Goal: Task Accomplishment & Management: Complete application form

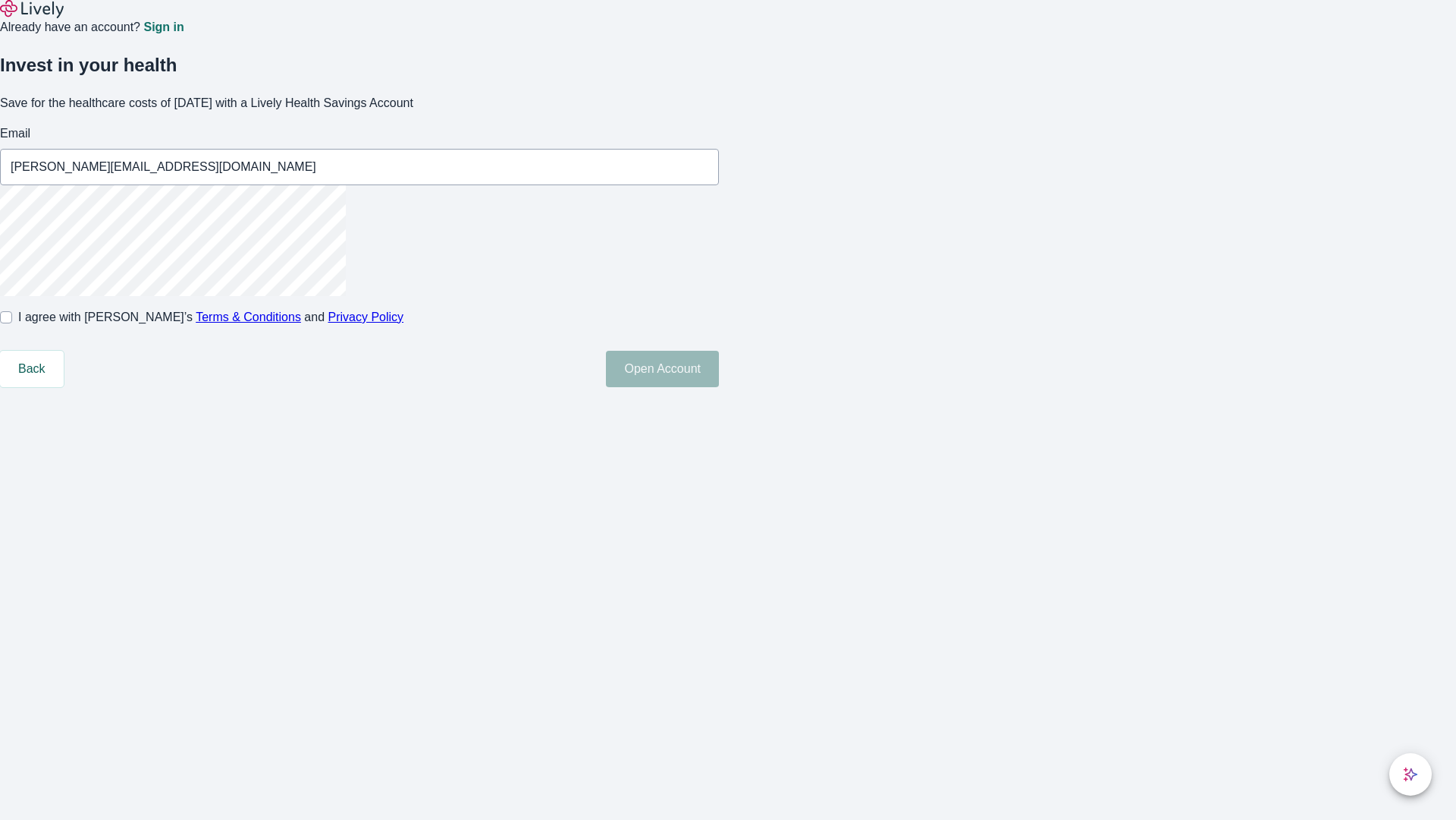
click at [12, 323] on input "I agree with Lively’s Terms & Conditions and Privacy Policy" at bounding box center [6, 317] width 12 height 12
checkbox input "true"
click at [719, 387] on button "Open Account" at bounding box center [662, 369] width 113 height 36
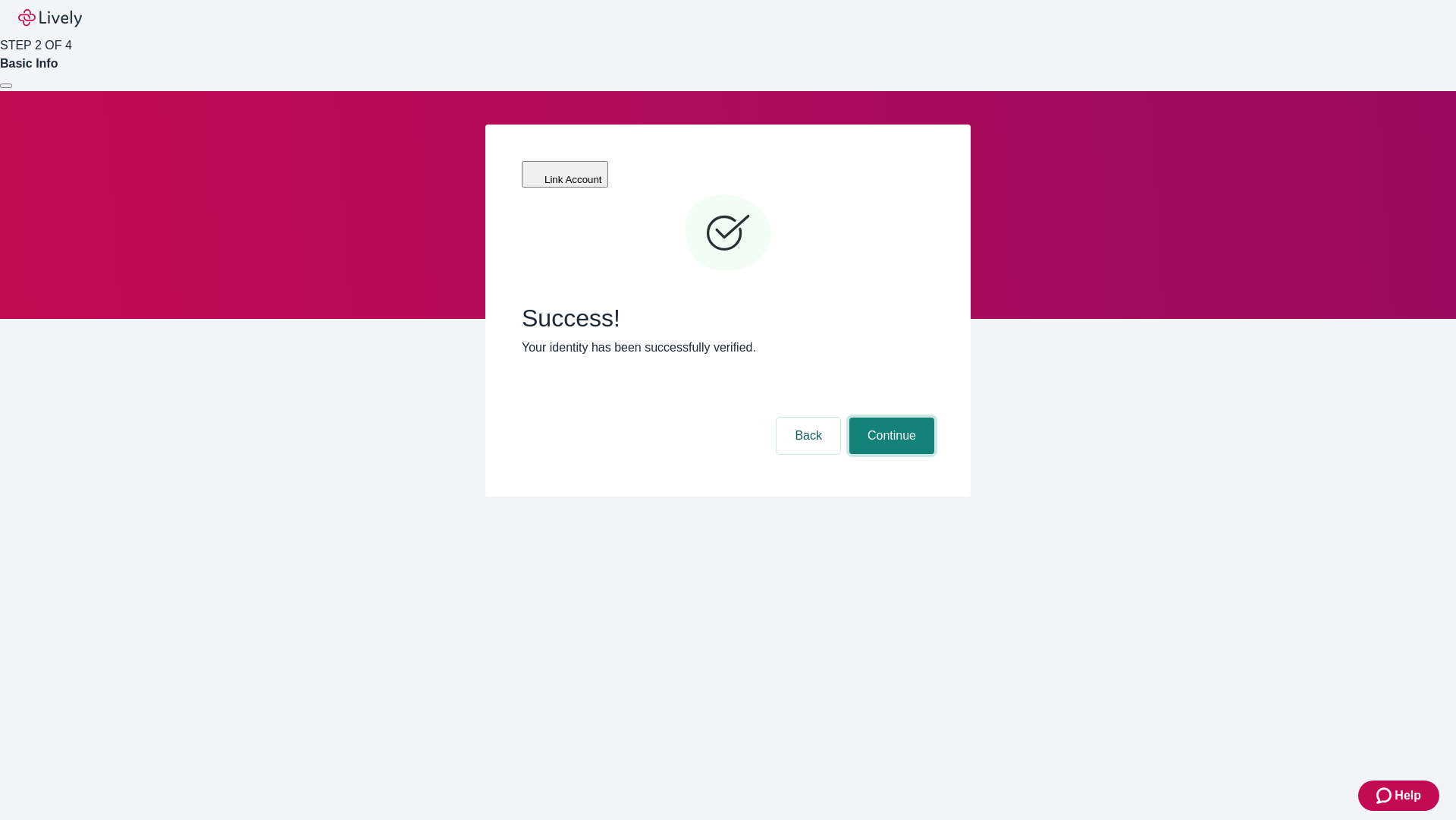
click at [890, 417] on button "Continue" at bounding box center [891, 436] width 85 height 36
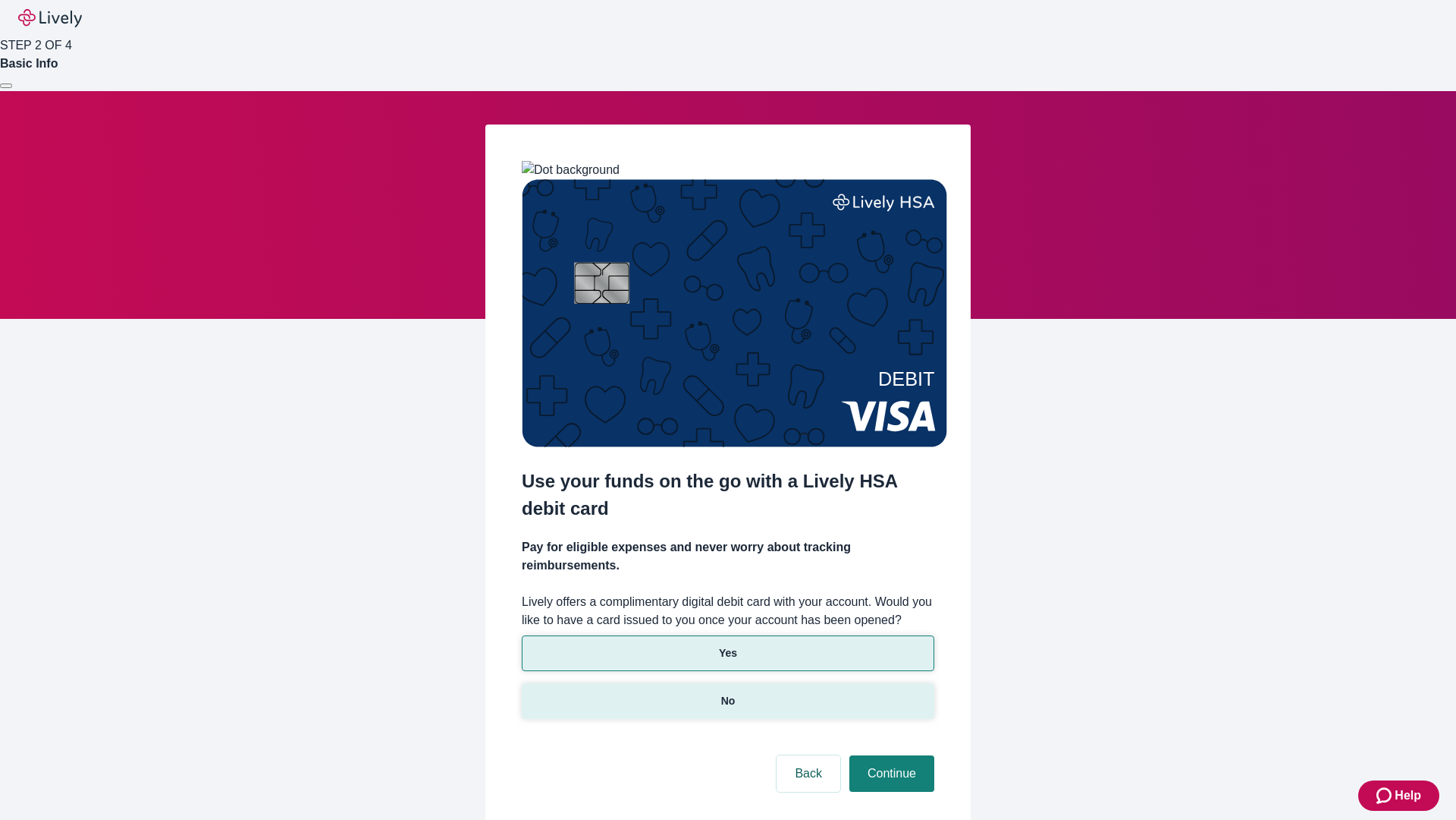
click at [727, 693] on p "No" at bounding box center [728, 700] width 14 height 16
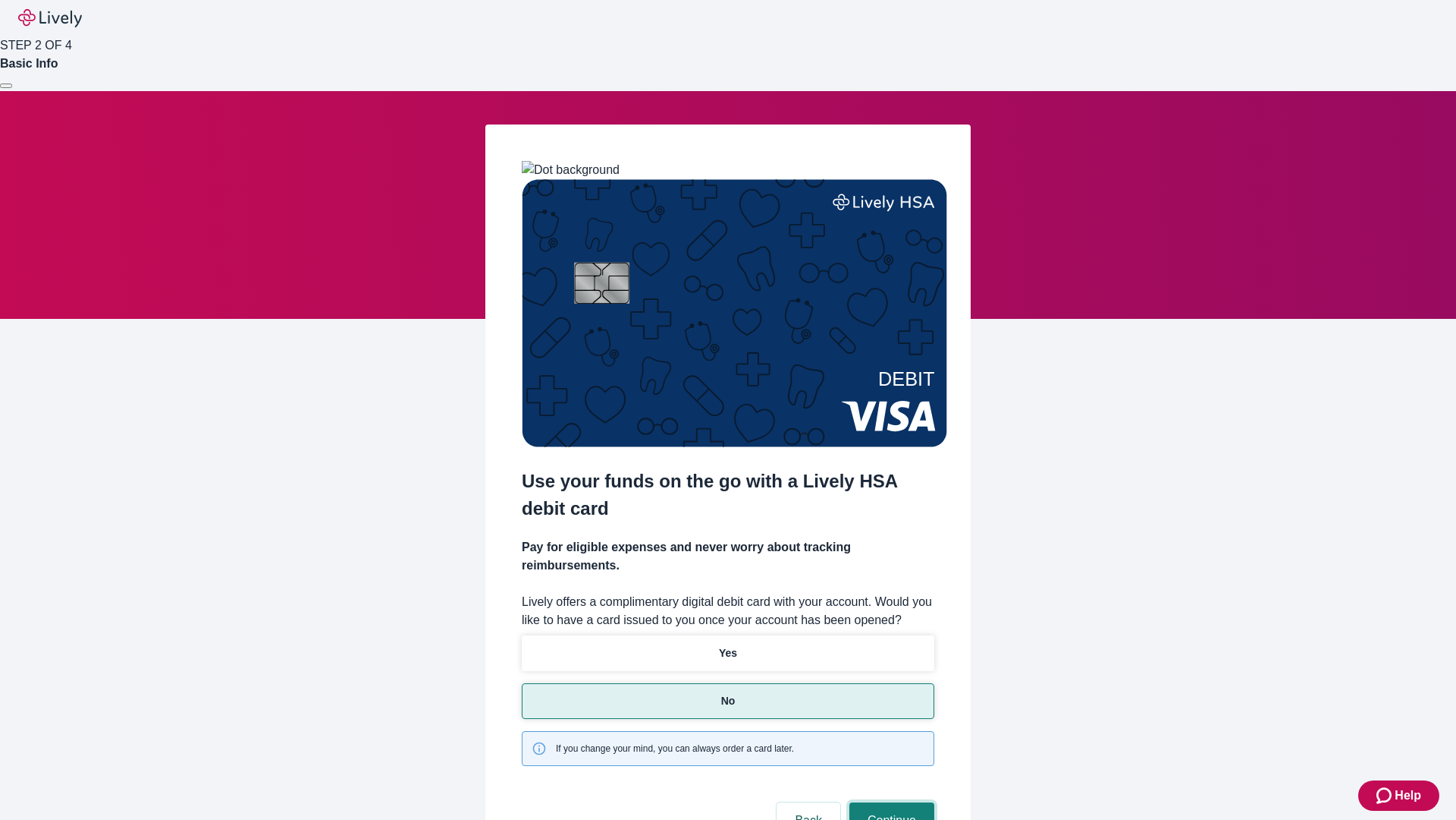
click at [890, 802] on button "Continue" at bounding box center [891, 820] width 85 height 36
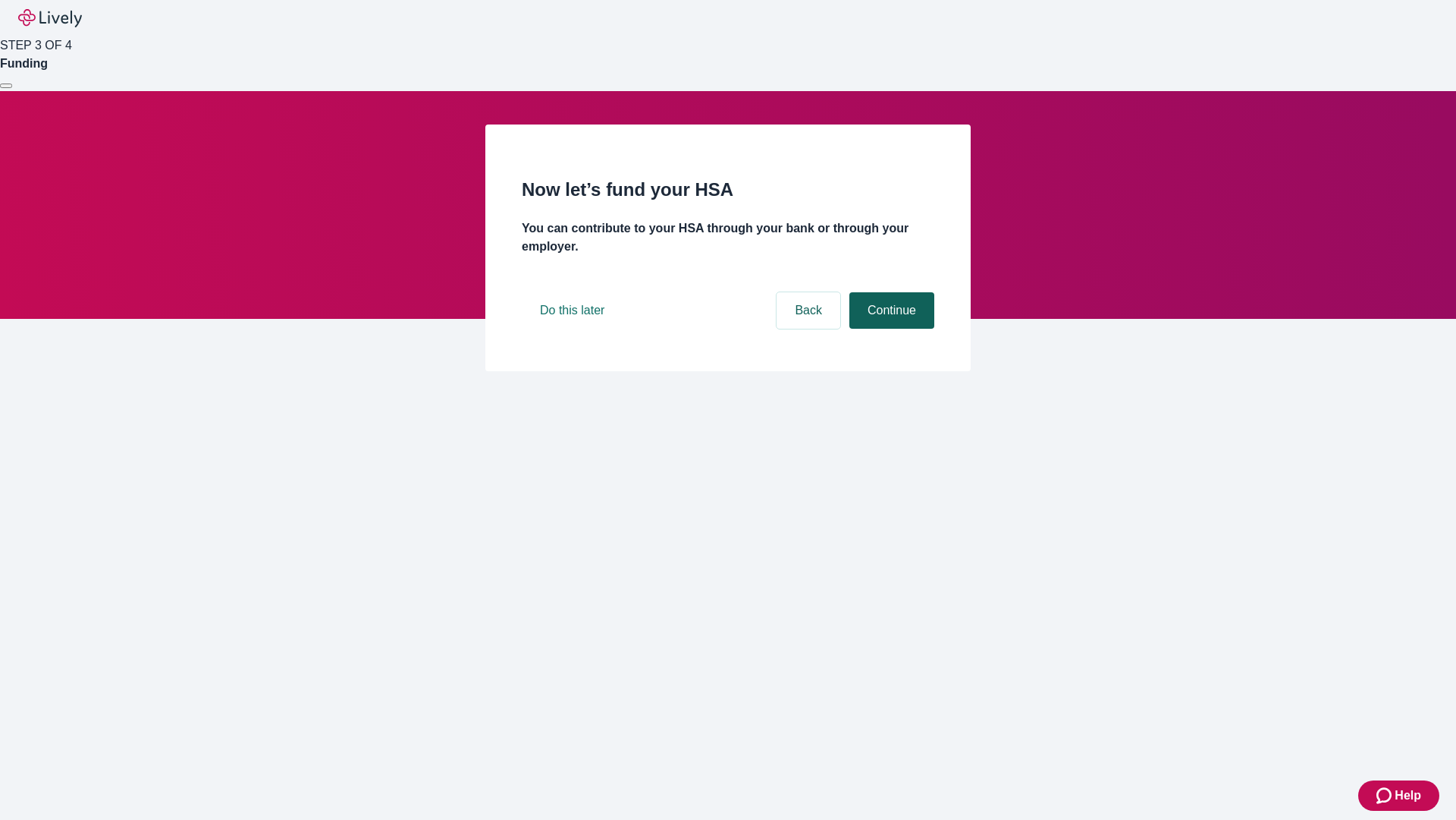
click at [890, 328] on button "Continue" at bounding box center [891, 310] width 85 height 36
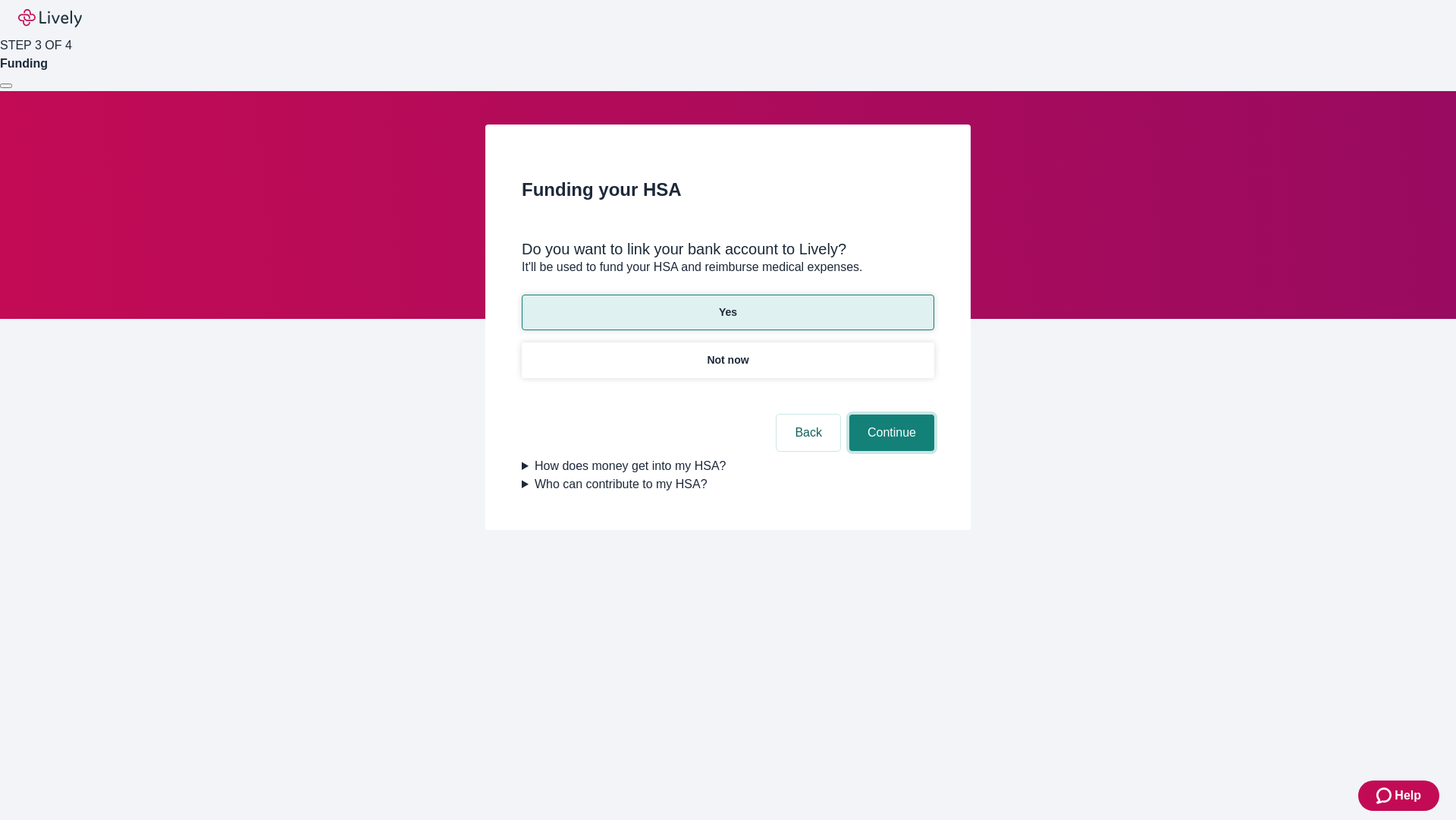
click at [890, 414] on button "Continue" at bounding box center [891, 432] width 85 height 36
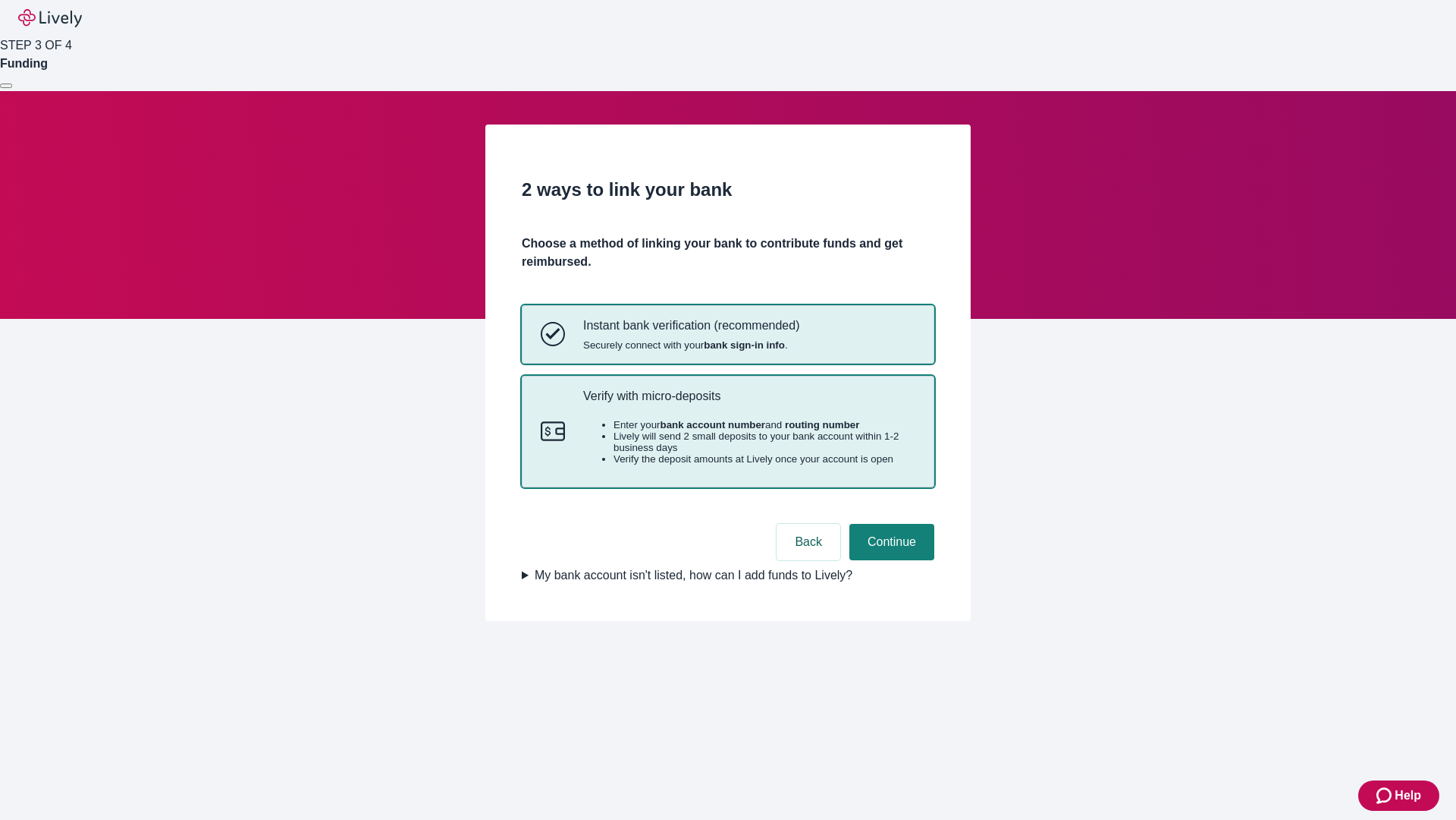
click at [749, 403] on p "Verify with micro-deposits" at bounding box center [749, 395] width 332 height 14
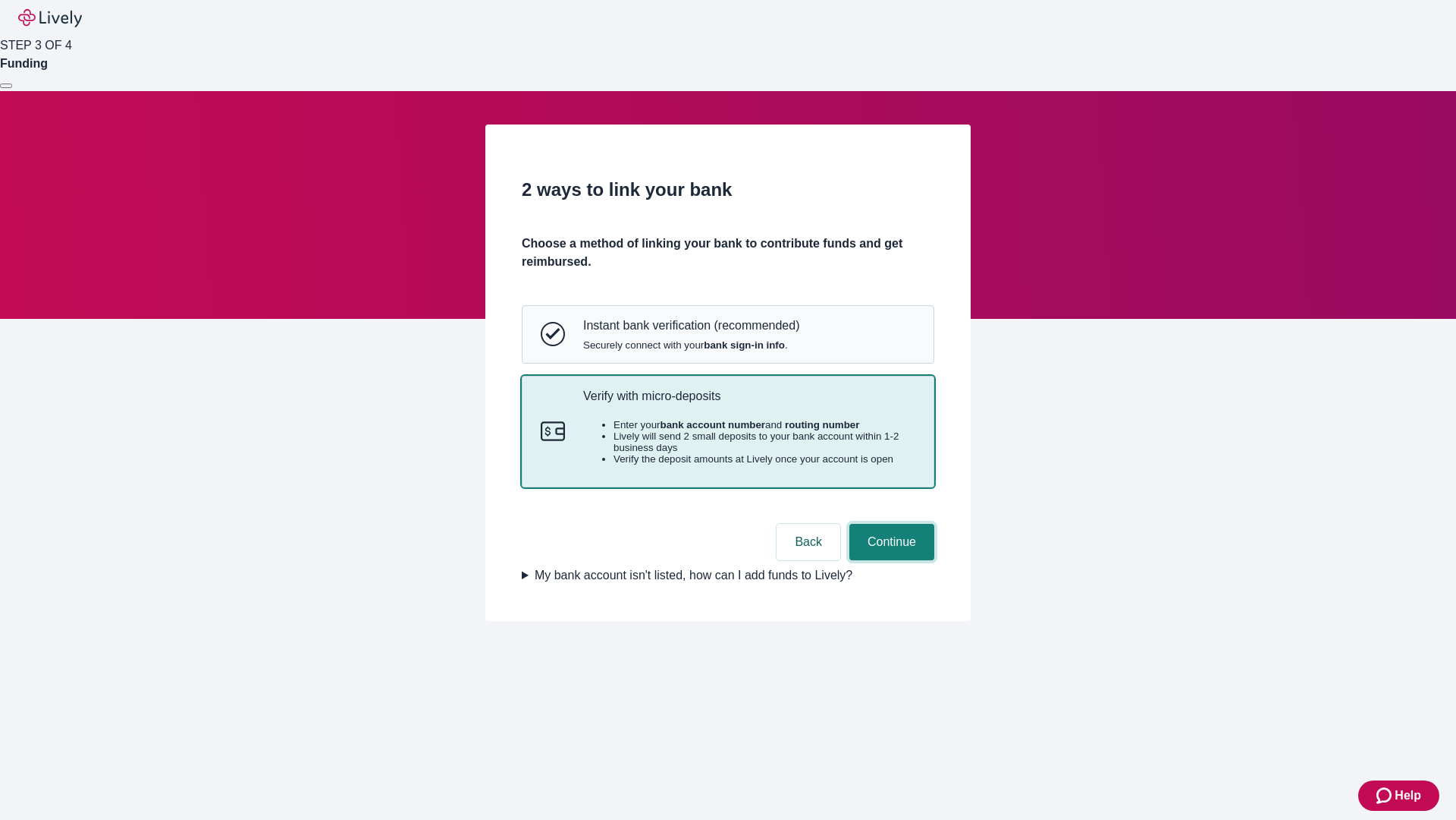
click at [890, 560] on button "Continue" at bounding box center [891, 542] width 85 height 36
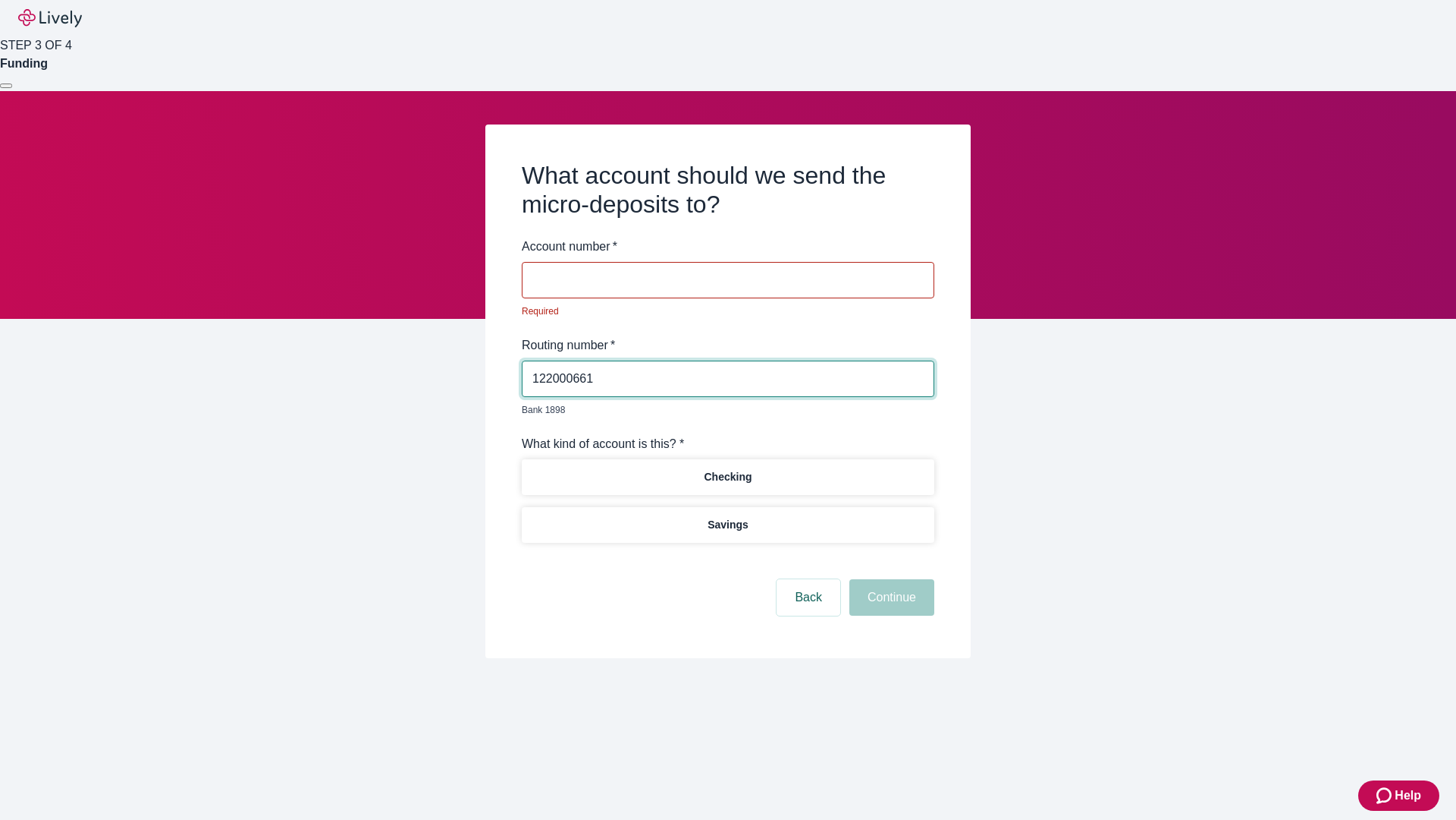
type input "122000661"
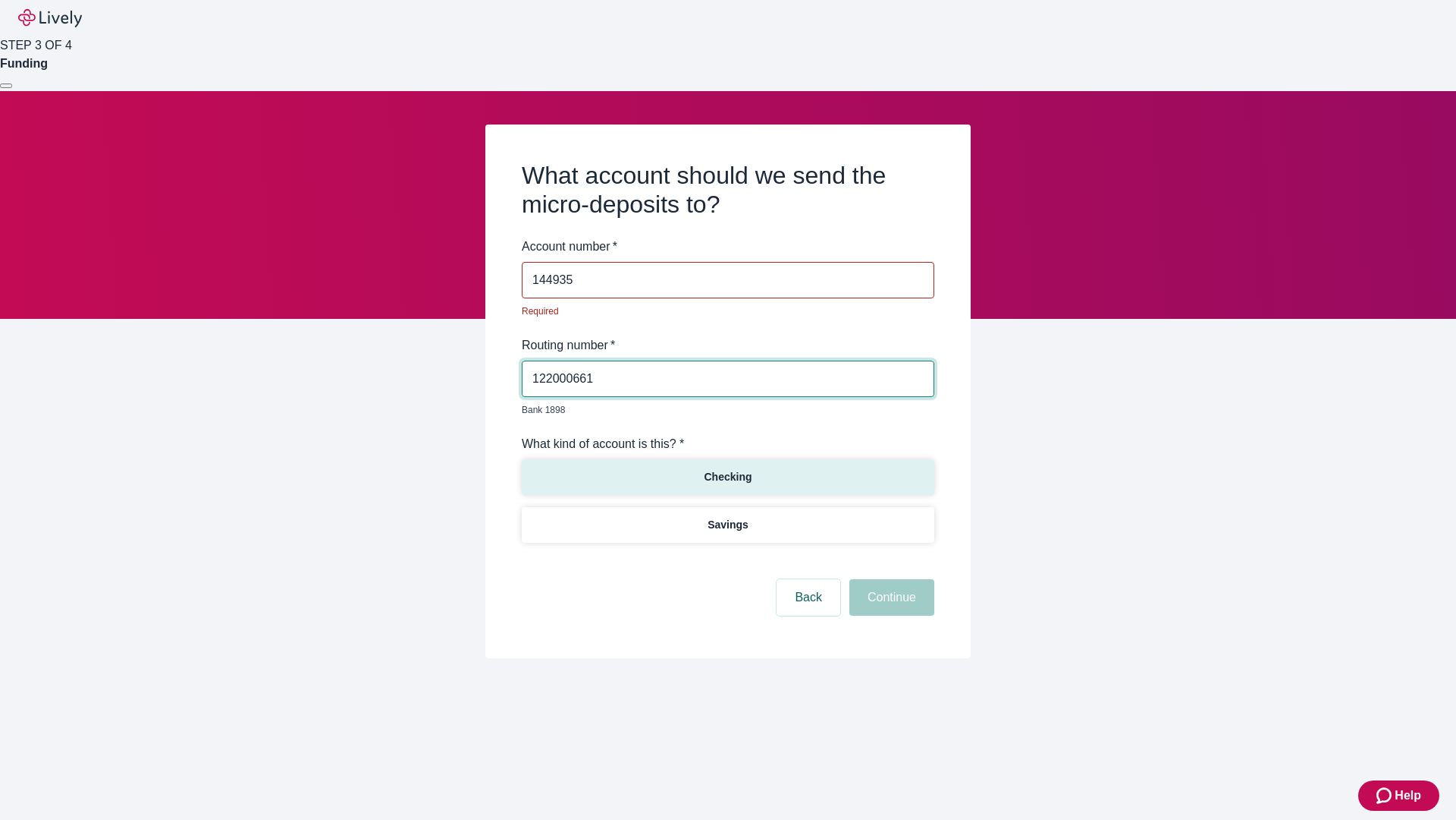
type input "144935"
click at [727, 469] on p "Checking" at bounding box center [728, 477] width 48 height 16
